Goal: Information Seeking & Learning: Learn about a topic

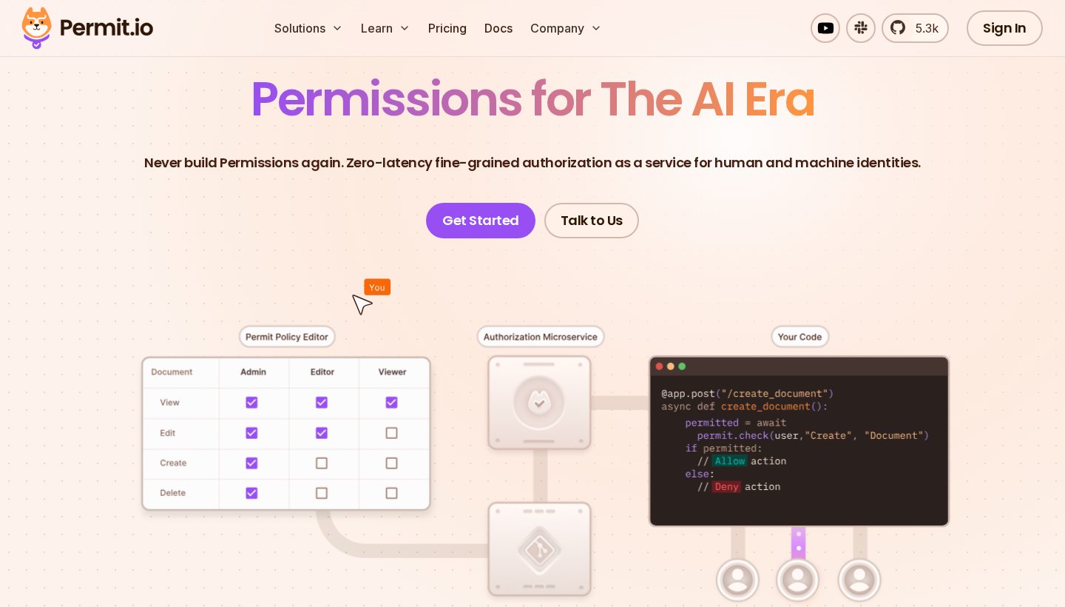
scroll to position [135, 0]
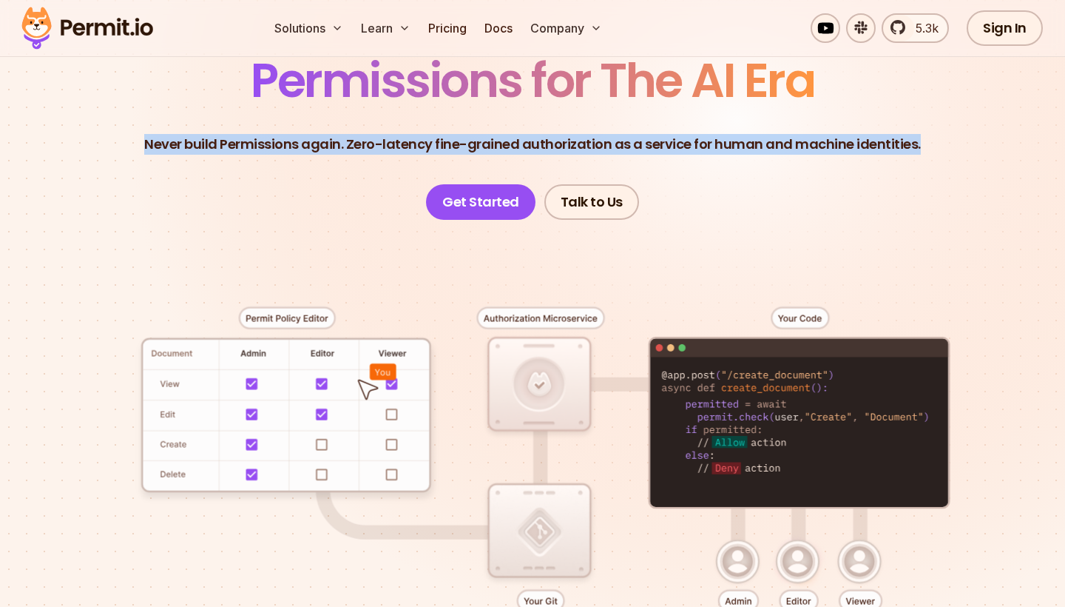
drag, startPoint x: 152, startPoint y: 146, endPoint x: 987, endPoint y: 139, distance: 835.3
click at [987, 139] on header "Permissions for The AI Era Never build Permissions again. Zero-latency fine-gra…" at bounding box center [533, 138] width 994 height 163
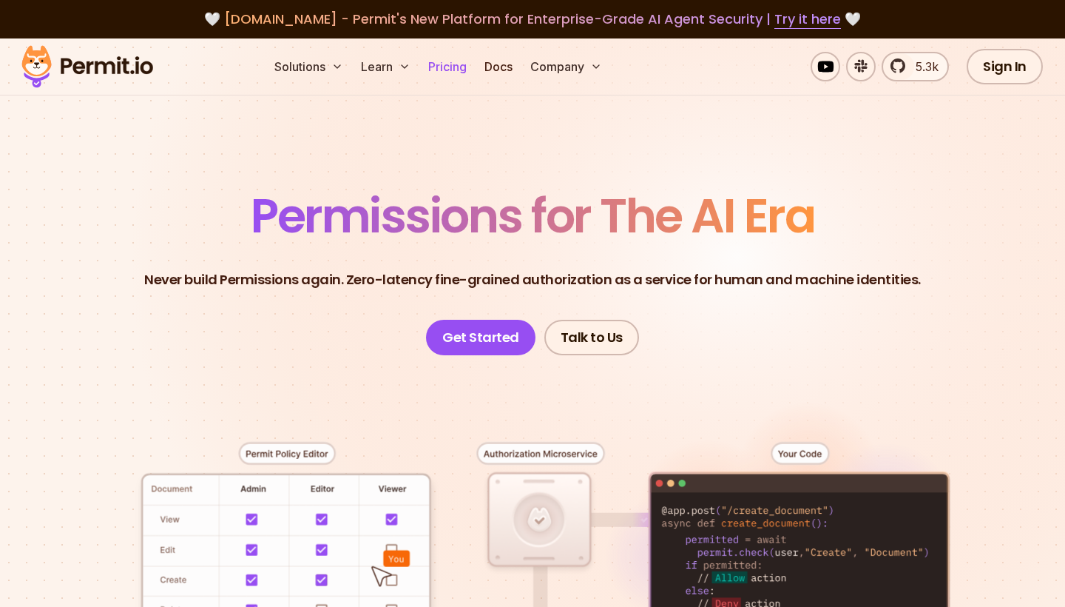
scroll to position [0, 0]
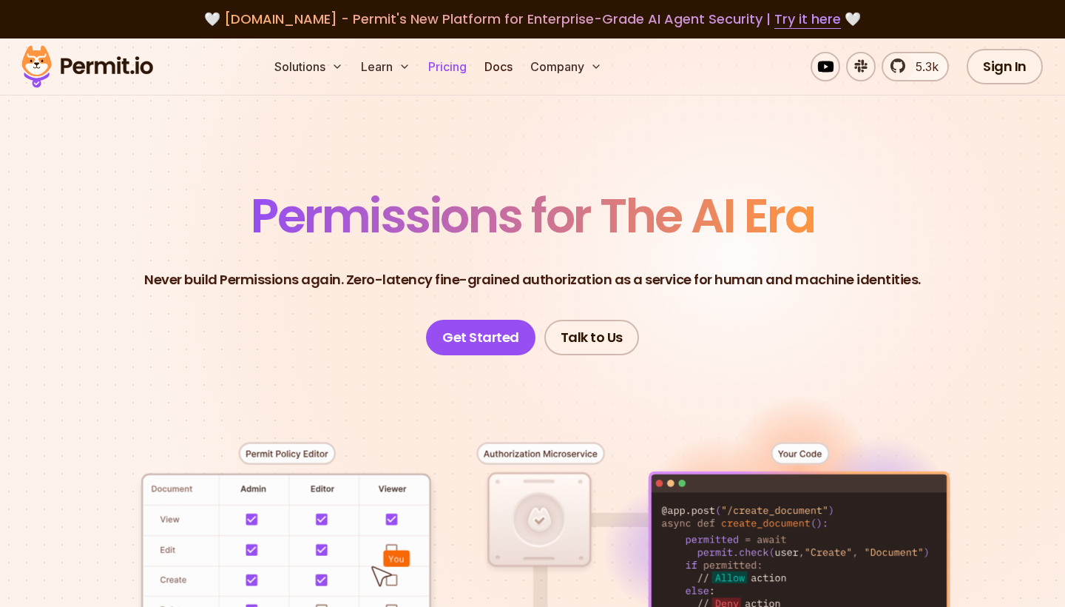
click at [440, 73] on link "Pricing" at bounding box center [447, 67] width 50 height 30
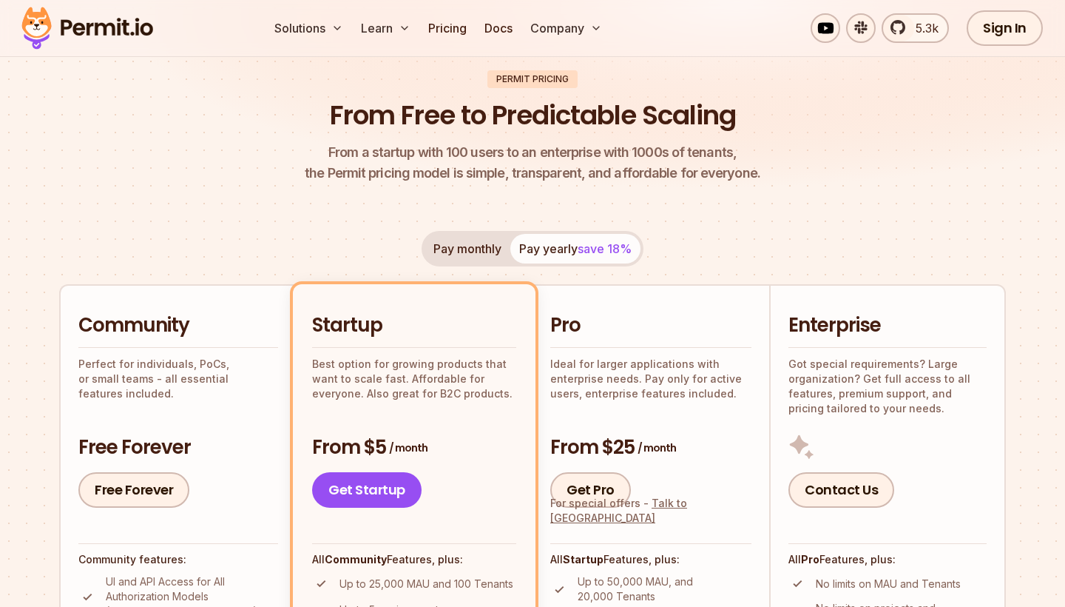
scroll to position [122, 0]
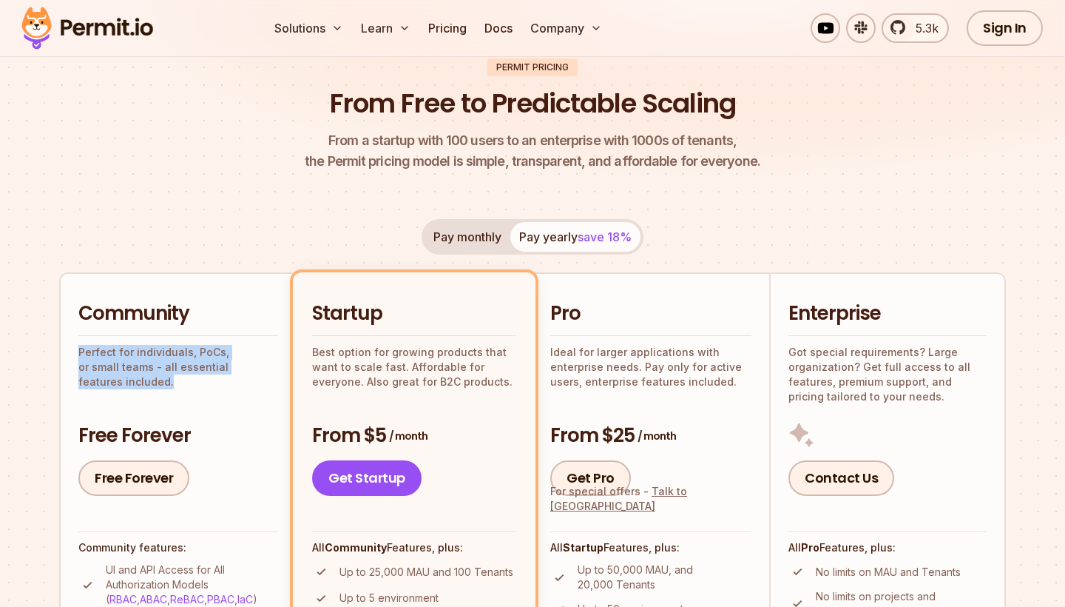
drag, startPoint x: 78, startPoint y: 352, endPoint x: 288, endPoint y: 376, distance: 211.5
click at [288, 376] on li "Community Perfect for individuals, PoCs, or small teams - all essential feature…" at bounding box center [177, 552] width 237 height 560
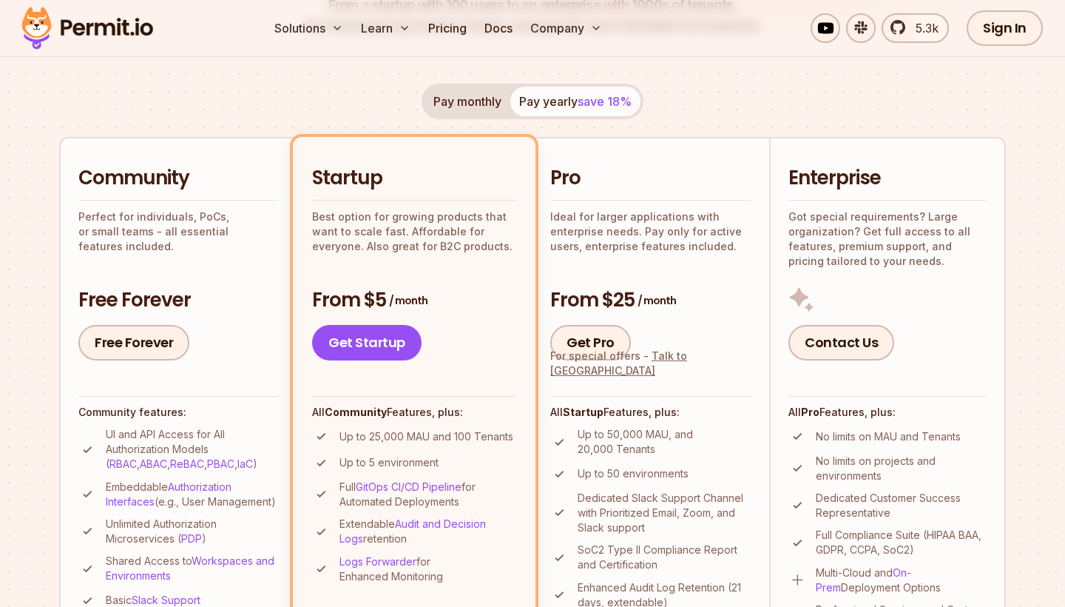
scroll to position [385, 0]
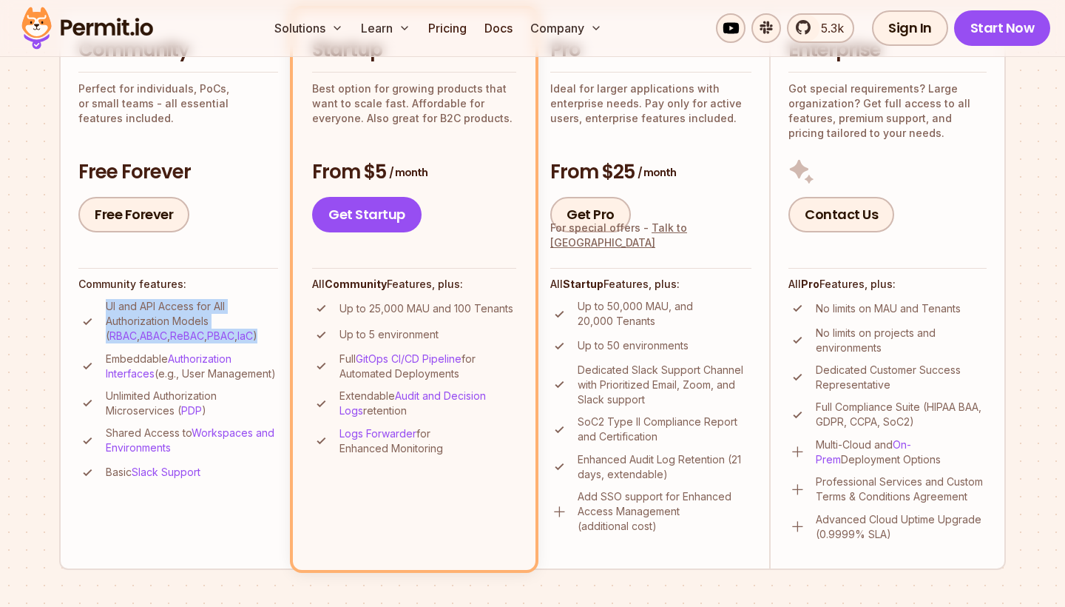
drag, startPoint x: 78, startPoint y: 306, endPoint x: 279, endPoint y: 339, distance: 204.0
click at [279, 339] on li "Community Perfect for individuals, PoCs, or small teams - all essential feature…" at bounding box center [177, 289] width 237 height 560
drag, startPoint x: 93, startPoint y: 348, endPoint x: 216, endPoint y: 385, distance: 128.1
click at [216, 385] on ul "UI and API Access for All Authorization Models ( RBAC , ABAC , ReBAC , PBAC , I…" at bounding box center [178, 390] width 200 height 183
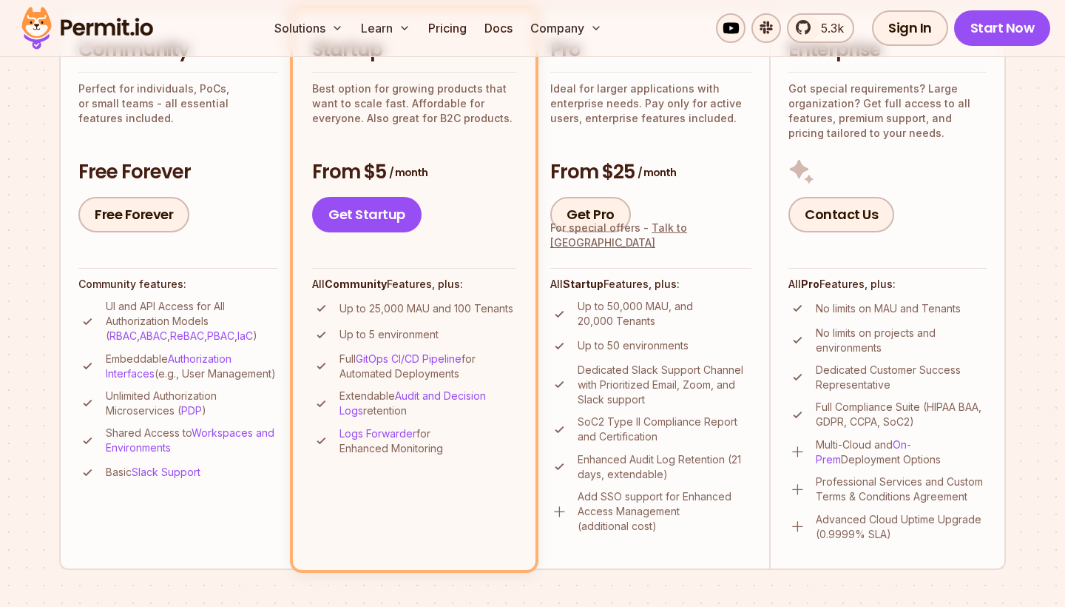
click at [216, 381] on p "Embeddable Authorization Interfaces (e.g., User Management)" at bounding box center [192, 366] width 172 height 30
drag, startPoint x: 104, startPoint y: 417, endPoint x: 87, endPoint y: 414, distance: 17.3
click at [87, 414] on li "Unlimited Authorization Microservices ( PDP )" at bounding box center [178, 403] width 200 height 30
click at [54, 412] on section "Permit Pricing From Free to Predictable Scaling From a startup with 100 users t…" at bounding box center [532, 453] width 1065 height 1601
drag, startPoint x: 59, startPoint y: 441, endPoint x: 237, endPoint y: 461, distance: 178.7
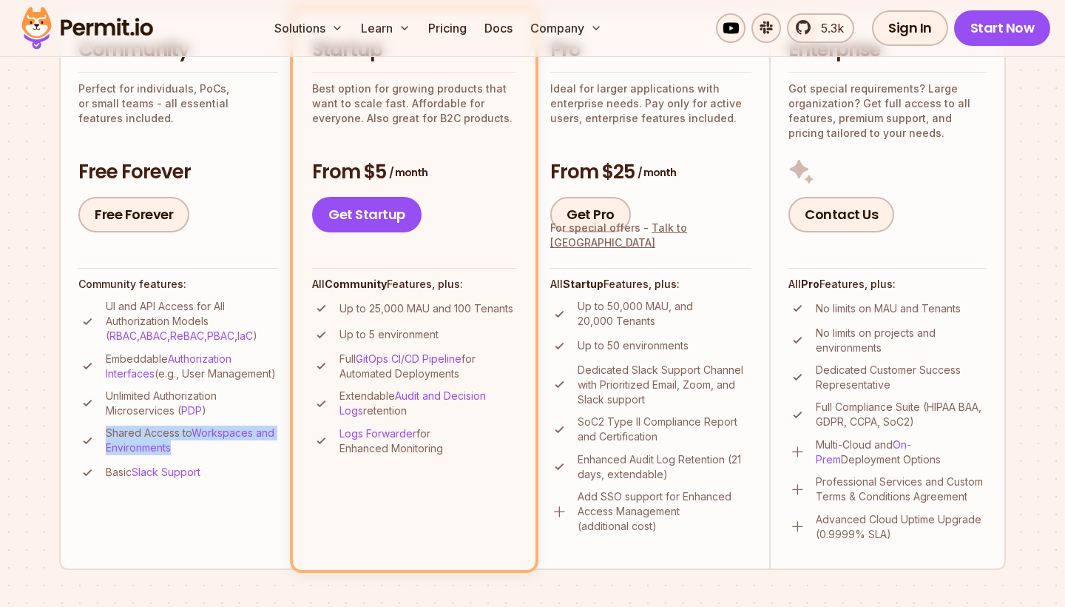
click at [237, 461] on li "Community Perfect for individuals, PoCs, or small teams - all essential feature…" at bounding box center [177, 289] width 237 height 560
click at [237, 455] on p "Shared Access to Workspaces and Environments" at bounding box center [192, 440] width 172 height 30
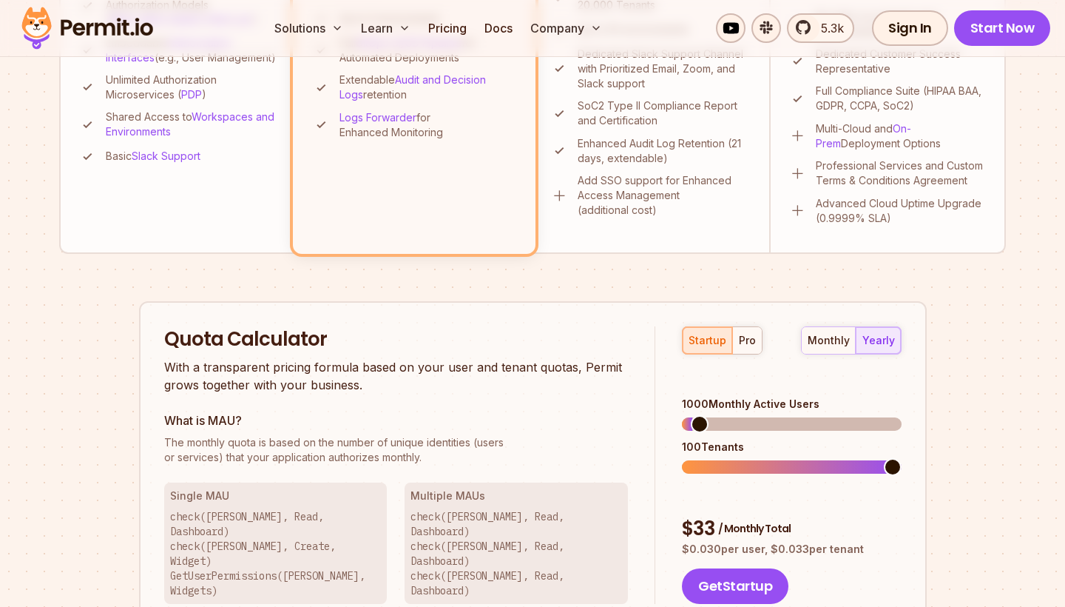
scroll to position [752, 0]
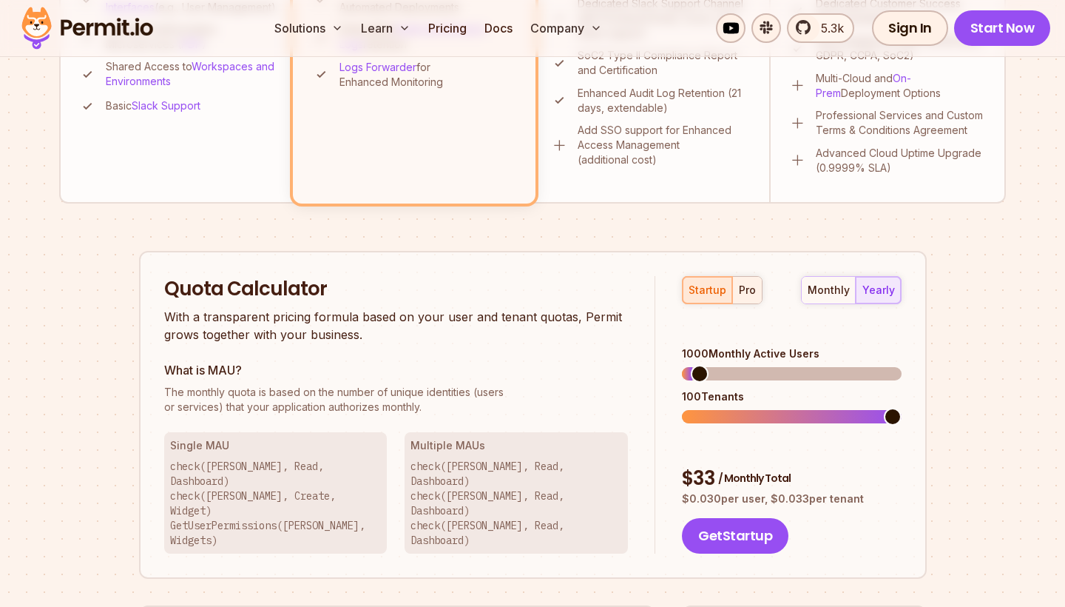
click at [749, 292] on div "pro" at bounding box center [747, 290] width 17 height 15
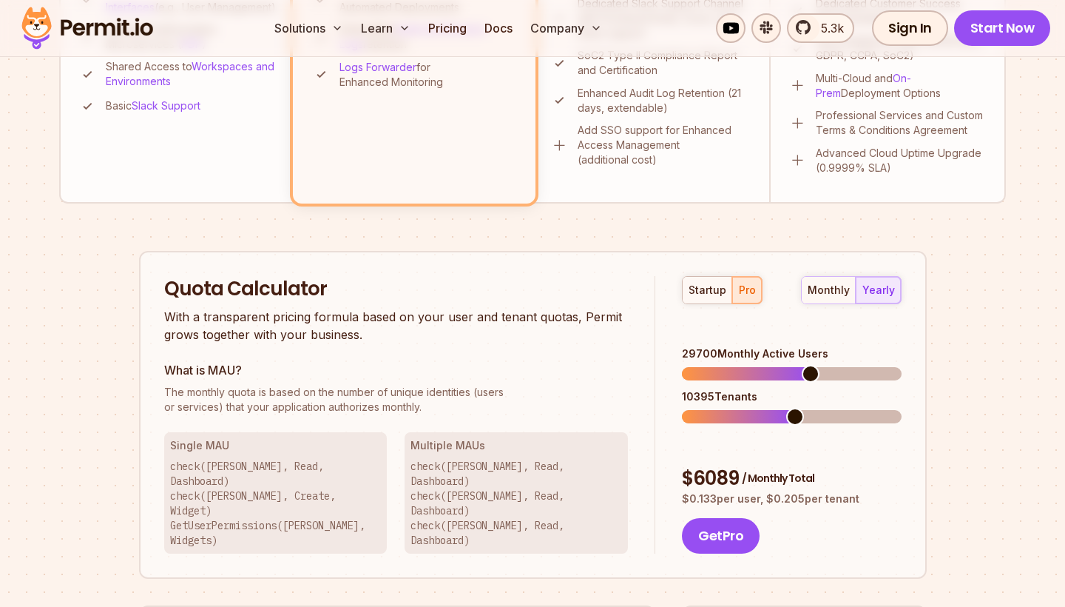
click at [812, 365] on span at bounding box center [811, 374] width 18 height 18
click at [693, 408] on span at bounding box center [702, 417] width 18 height 18
click at [675, 396] on div "startup pro monthly yearly 29700 Monthly Active Users 35 Tenants $ 6089 / Month…" at bounding box center [779, 415] width 246 height 278
click at [765, 365] on span at bounding box center [767, 374] width 18 height 18
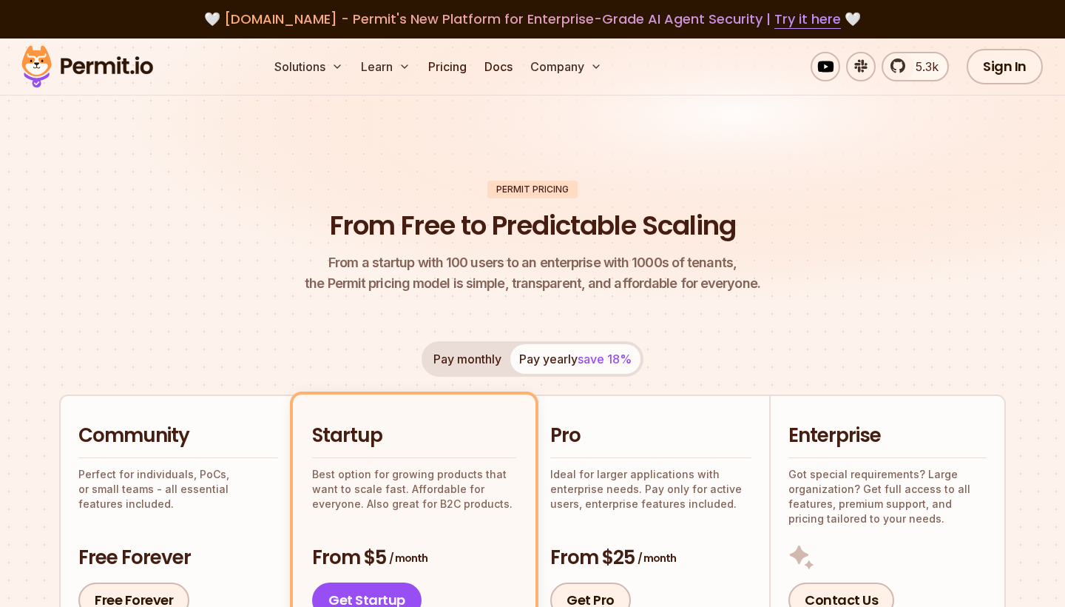
scroll to position [0, 0]
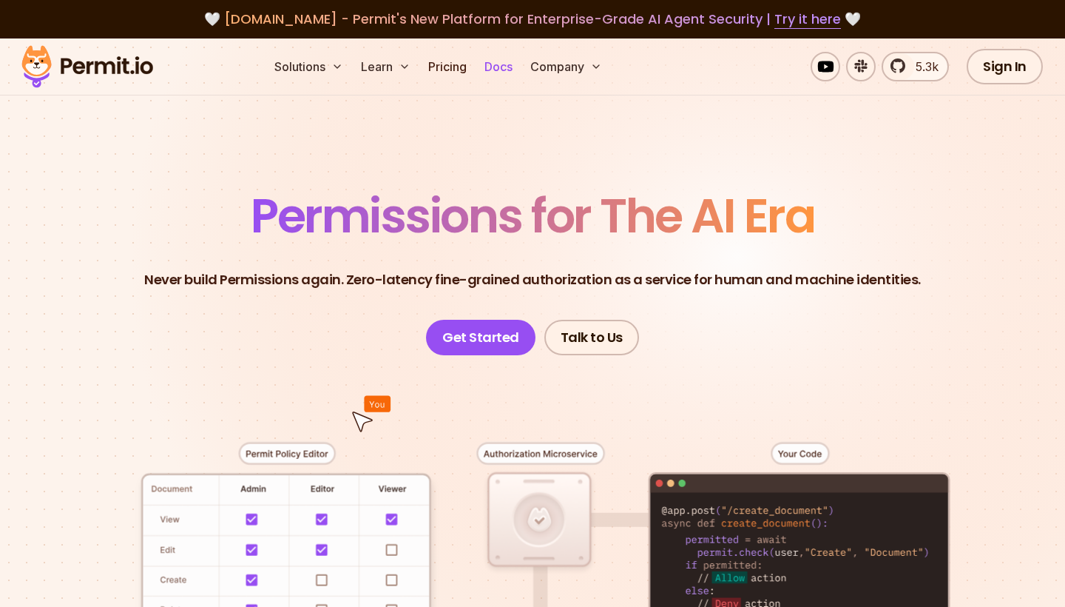
click at [508, 68] on link "Docs" at bounding box center [499, 67] width 40 height 30
